Goal: Information Seeking & Learning: Learn about a topic

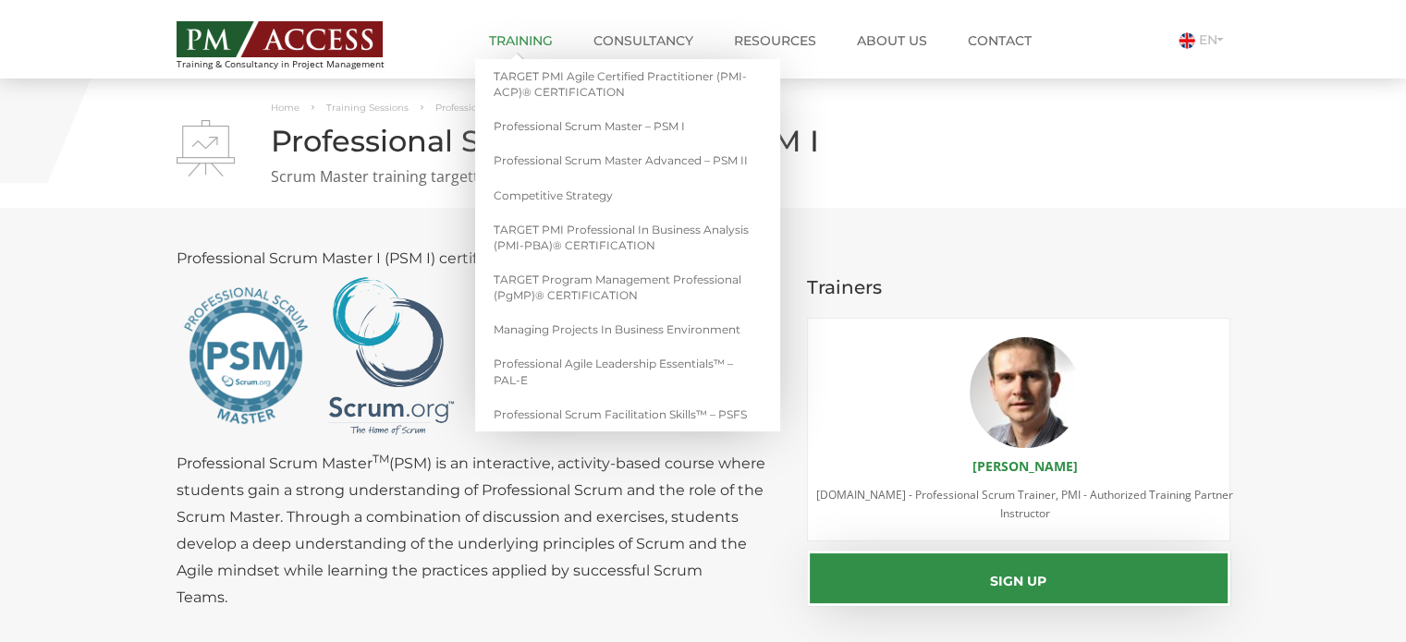
click at [523, 37] on link "Training" at bounding box center [520, 40] width 91 height 37
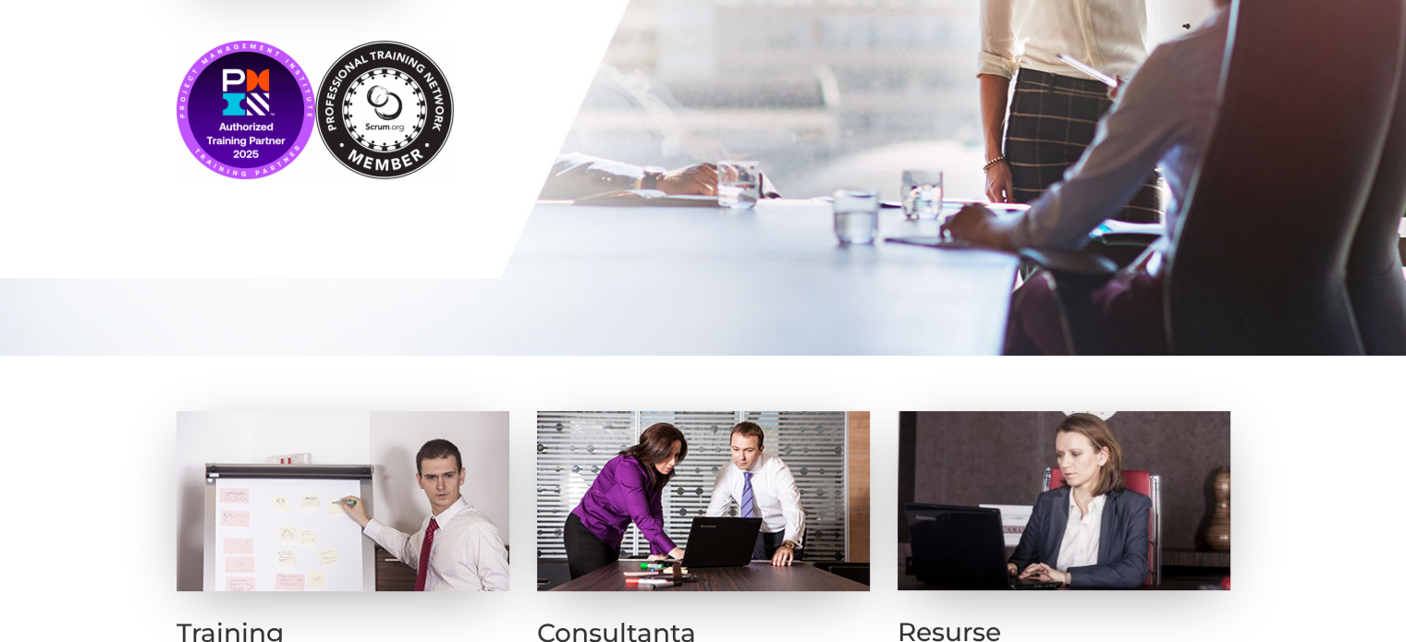
scroll to position [555, 0]
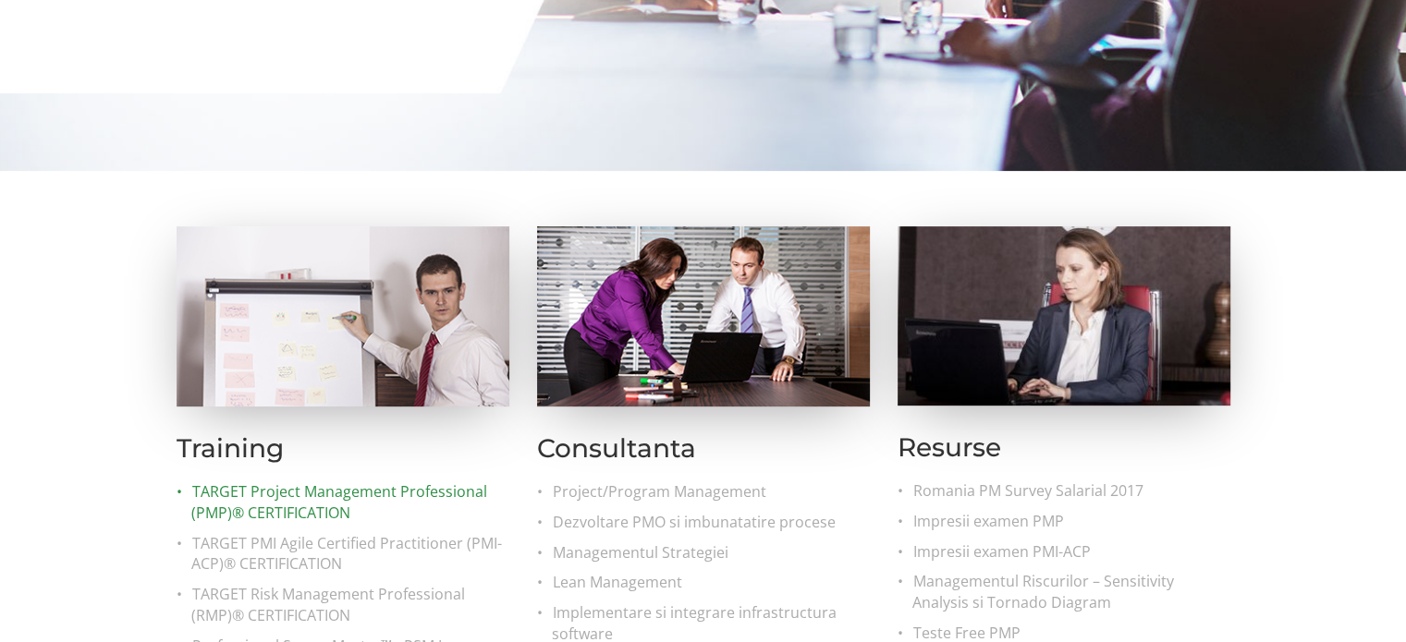
click at [384, 494] on link "TARGET Project Management Professional (PMP)® CERTIFICATION" at bounding box center [350, 503] width 318 height 43
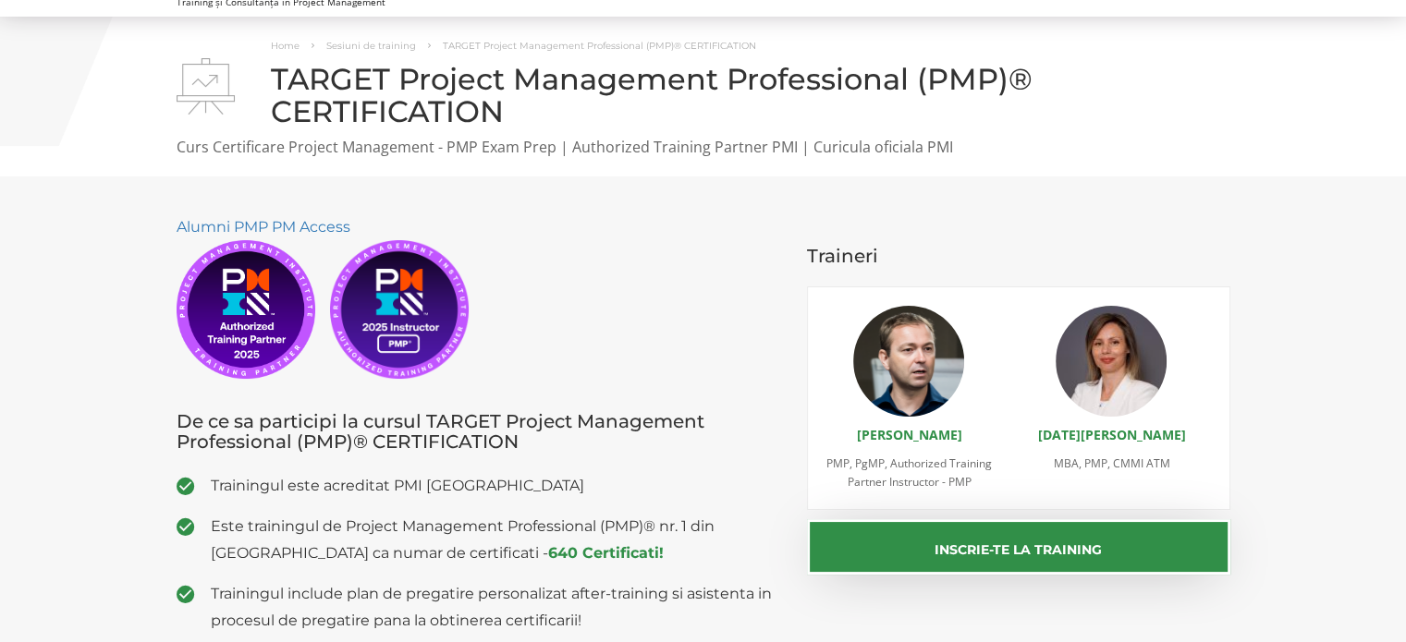
scroll to position [92, 0]
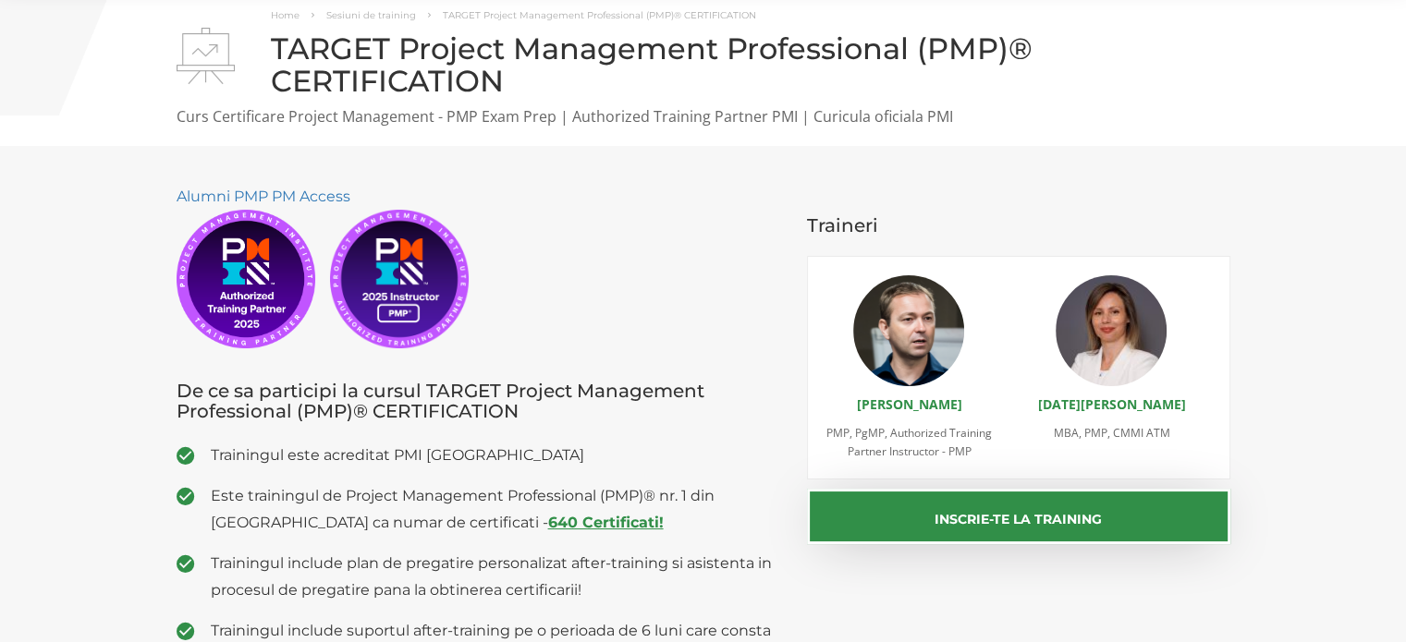
click at [548, 520] on strong "640 Certificati!" at bounding box center [606, 523] width 116 height 18
